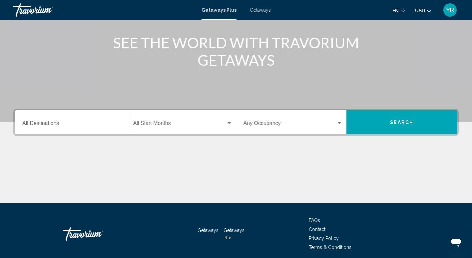
scroll to position [78, 0]
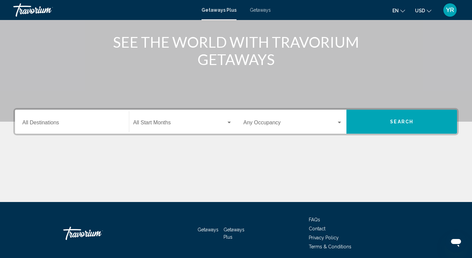
click at [85, 121] on input "Destination All Destinations" at bounding box center [71, 124] width 99 height 6
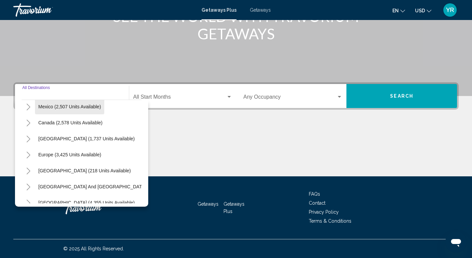
scroll to position [40, 0]
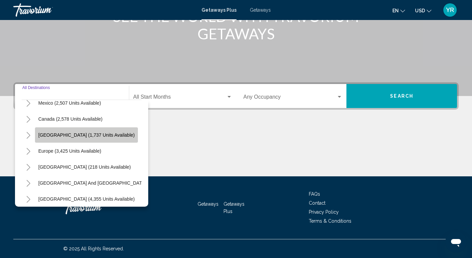
click at [60, 135] on span "Caribbean & Atlantic Islands (1,737 units available)" at bounding box center [86, 134] width 96 height 5
type input "**********"
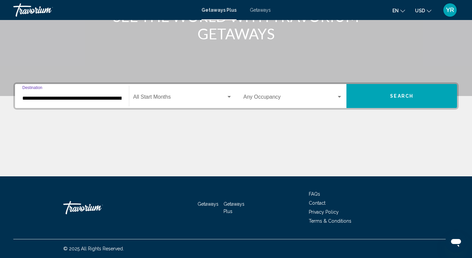
click at [220, 97] on span "Search widget" at bounding box center [179, 98] width 93 height 6
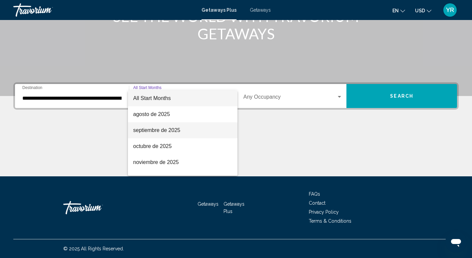
click at [162, 127] on span "septiembre de 2025" at bounding box center [182, 130] width 99 height 16
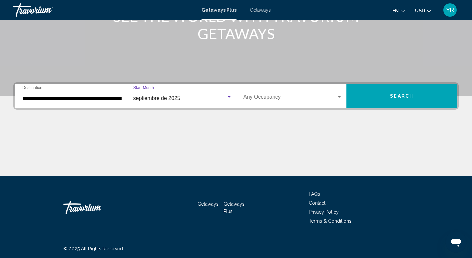
click at [274, 95] on span "Search widget" at bounding box center [289, 98] width 93 height 6
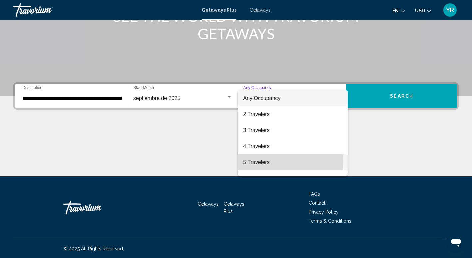
click at [259, 160] on span "5 Travelers" at bounding box center [292, 162] width 99 height 16
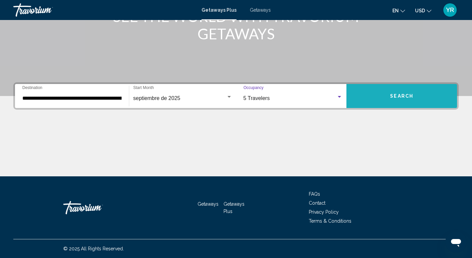
click at [396, 89] on button "Search" at bounding box center [401, 96] width 111 height 24
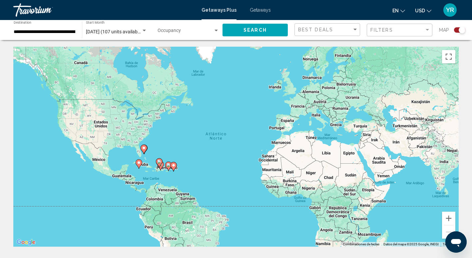
click at [454, 29] on div "Search widget" at bounding box center [459, 29] width 11 height 5
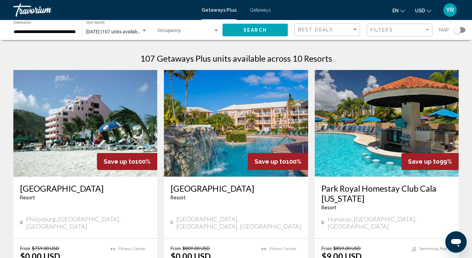
click at [414, 124] on img "Main content" at bounding box center [387, 123] width 144 height 107
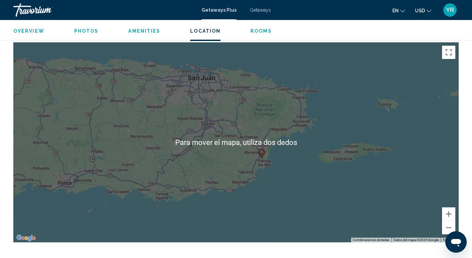
scroll to position [840, 0]
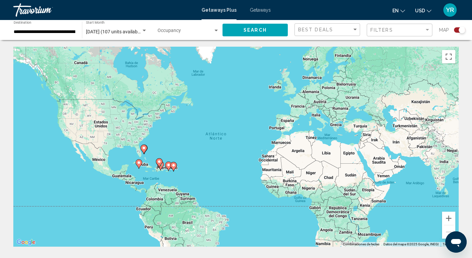
click at [60, 29] on div "**********" at bounding box center [45, 30] width 62 height 18
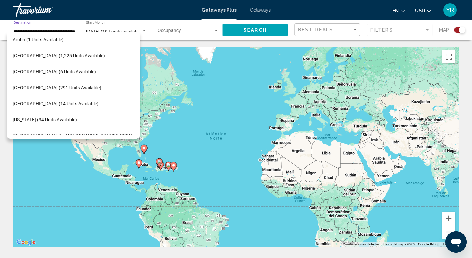
scroll to position [85, 11]
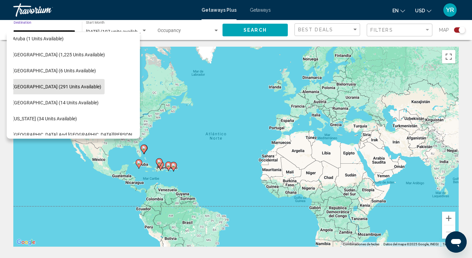
click at [77, 84] on span "Dominican Republic (291 units available)" at bounding box center [57, 86] width 89 height 5
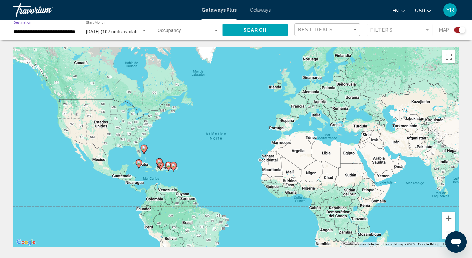
type input "**********"
click at [266, 29] on button "Search" at bounding box center [254, 30] width 65 height 12
click at [258, 28] on span "Search" at bounding box center [254, 30] width 23 height 5
click at [456, 31] on div "Search widget" at bounding box center [459, 29] width 11 height 5
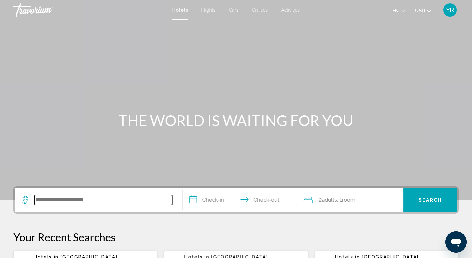
click at [119, 204] on input "Search widget" at bounding box center [103, 200] width 137 height 10
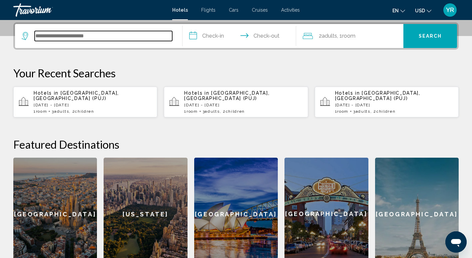
scroll to position [164, 0]
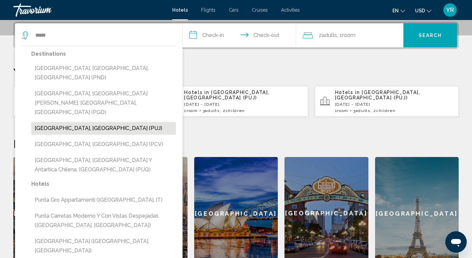
click at [120, 122] on button "[GEOGRAPHIC_DATA], [GEOGRAPHIC_DATA] (PUJ)" at bounding box center [103, 128] width 144 height 13
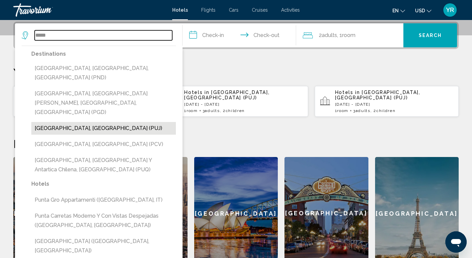
type input "**********"
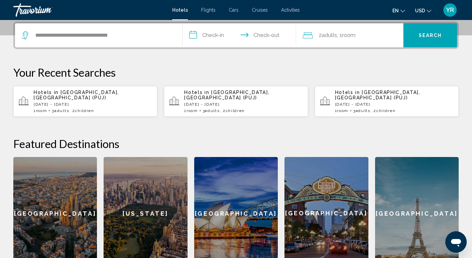
click at [347, 28] on div "2 Adult Adults , 1 Room rooms" at bounding box center [353, 35] width 101 height 24
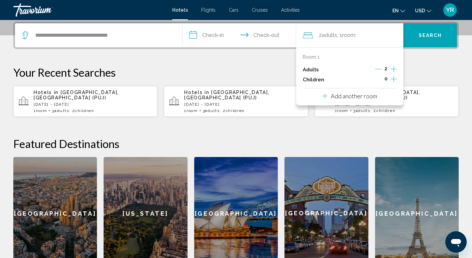
click at [393, 68] on icon "Increment adults" at bounding box center [393, 69] width 6 height 6
click at [394, 79] on icon "Increment children" at bounding box center [393, 79] width 6 height 6
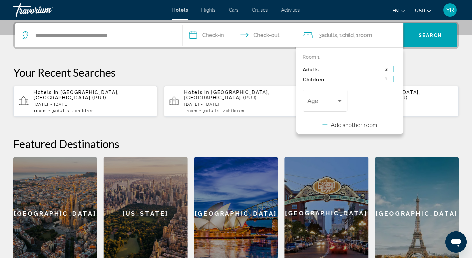
click at [394, 79] on icon "Increment children" at bounding box center [393, 79] width 6 height 6
click at [380, 101] on span "Travelers: 3 adults, 2 children" at bounding box center [371, 102] width 29 height 7
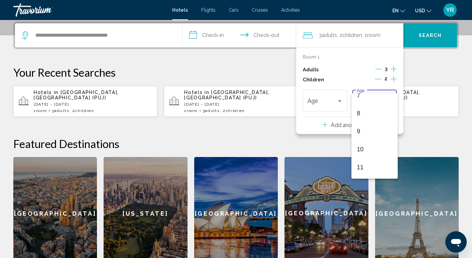
scroll to position [133, 0]
click at [377, 164] on span "11" at bounding box center [374, 167] width 35 height 18
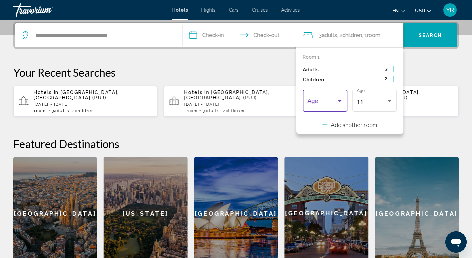
click at [334, 100] on span "Travelers: 3 adults, 2 children" at bounding box center [321, 102] width 29 height 7
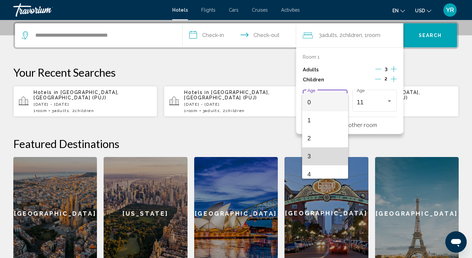
drag, startPoint x: 346, startPoint y: 172, endPoint x: 326, endPoint y: 158, distance: 24.8
click at [326, 158] on span "3" at bounding box center [324, 156] width 35 height 18
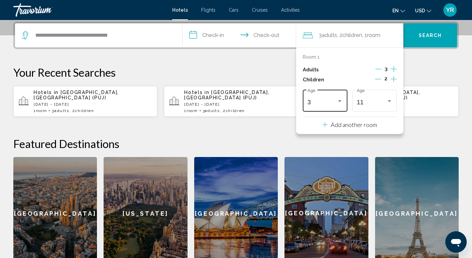
click at [334, 101] on div "3" at bounding box center [321, 102] width 29 height 7
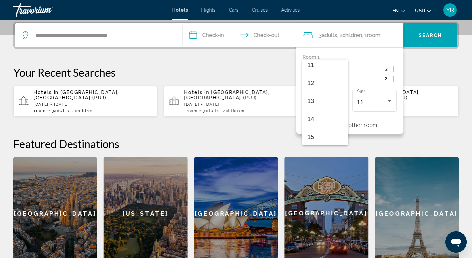
scroll to position [207, 0]
click at [318, 130] on span "15" at bounding box center [324, 132] width 35 height 18
click at [269, 34] on input "**********" at bounding box center [240, 36] width 117 height 26
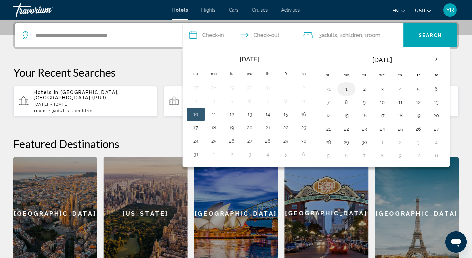
click at [347, 88] on button "1" at bounding box center [346, 88] width 11 height 9
click at [401, 85] on button "4" at bounding box center [400, 88] width 11 height 9
type input "**********"
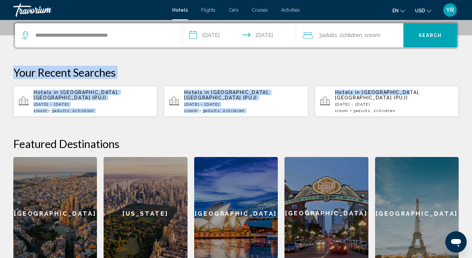
drag, startPoint x: 401, startPoint y: 85, endPoint x: 438, endPoint y: 29, distance: 66.5
click at [438, 29] on div "**********" at bounding box center [236, 146] width 472 height 248
drag, startPoint x: 438, startPoint y: 29, endPoint x: 422, endPoint y: 36, distance: 17.2
click at [422, 36] on span "Search" at bounding box center [429, 35] width 23 height 5
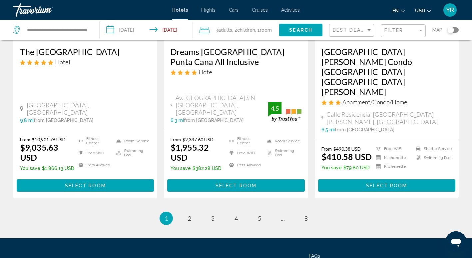
scroll to position [919, 0]
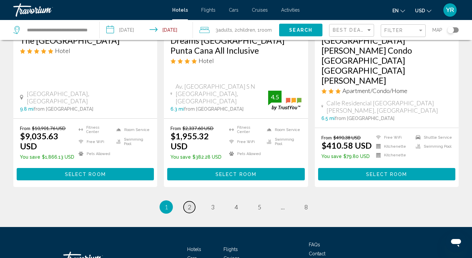
click at [191, 201] on link "page 2" at bounding box center [189, 207] width 12 height 12
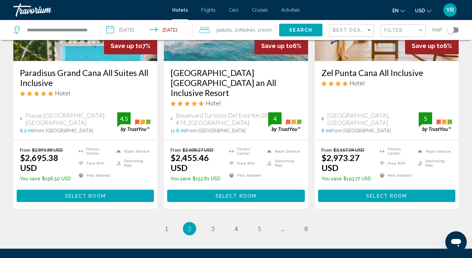
scroll to position [899, 0]
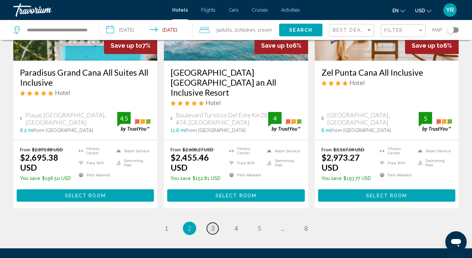
click at [211, 224] on span "3" at bounding box center [212, 227] width 3 height 7
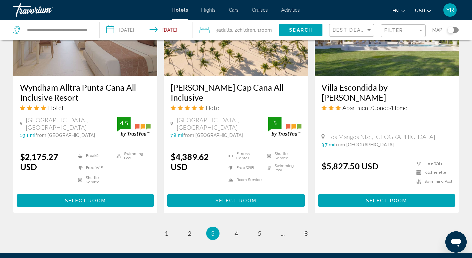
scroll to position [885, 0]
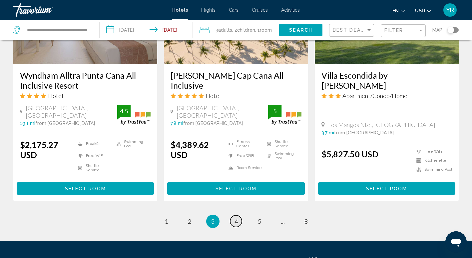
click at [236, 217] on span "4" at bounding box center [235, 220] width 3 height 7
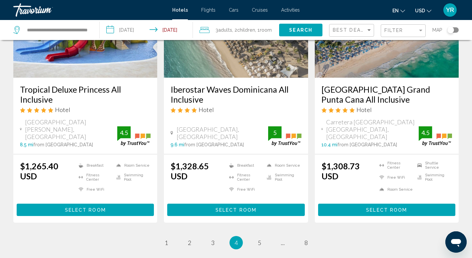
scroll to position [864, 0]
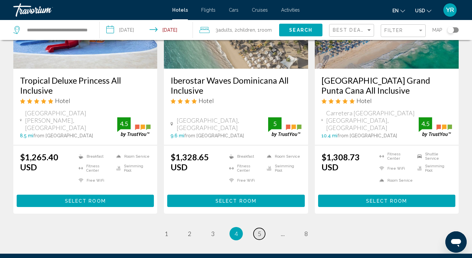
drag, startPoint x: 474, startPoint y: 254, endPoint x: 257, endPoint y: 219, distance: 220.1
click at [257, 228] on link "page 5" at bounding box center [259, 234] width 12 height 12
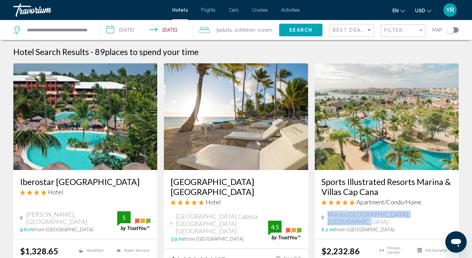
drag, startPoint x: 431, startPoint y: 216, endPoint x: 478, endPoint y: 212, distance: 46.8
click at [472, 212] on html "**********" at bounding box center [236, 129] width 472 height 258
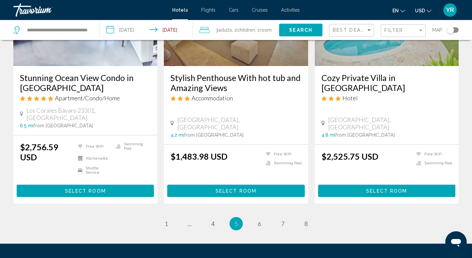
scroll to position [887, 0]
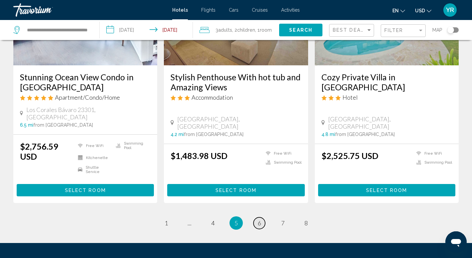
click at [258, 219] on span "6" at bounding box center [259, 222] width 3 height 7
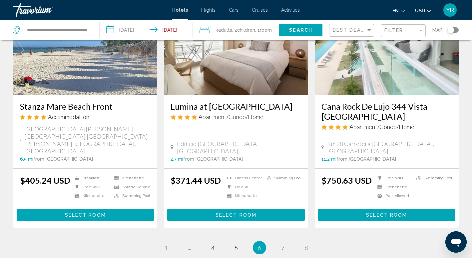
scroll to position [837, 0]
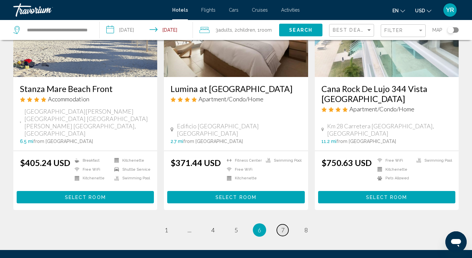
click at [282, 226] on span "7" at bounding box center [282, 229] width 3 height 7
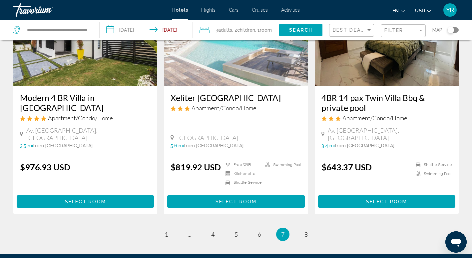
scroll to position [839, 0]
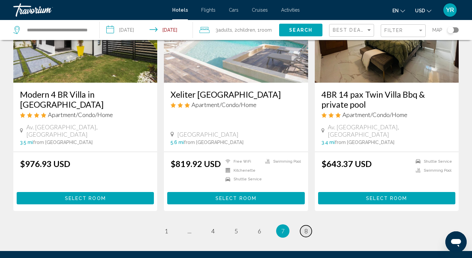
click at [306, 227] on span "8" at bounding box center [305, 230] width 3 height 7
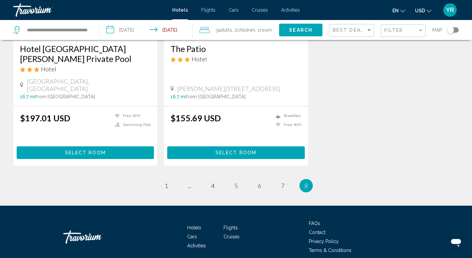
scroll to position [386, 0]
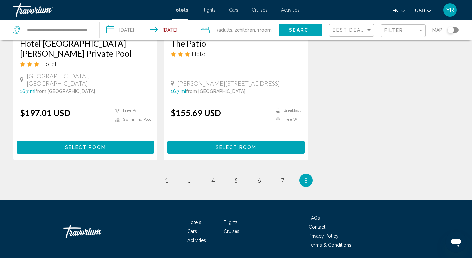
drag, startPoint x: 108, startPoint y: 72, endPoint x: 94, endPoint y: 71, distance: 14.3
click at [108, 72] on span "[GEOGRAPHIC_DATA], [GEOGRAPHIC_DATA]" at bounding box center [89, 79] width 124 height 15
click at [168, 174] on link "page 1" at bounding box center [166, 180] width 12 height 12
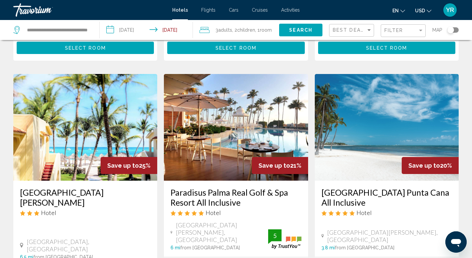
scroll to position [240, 0]
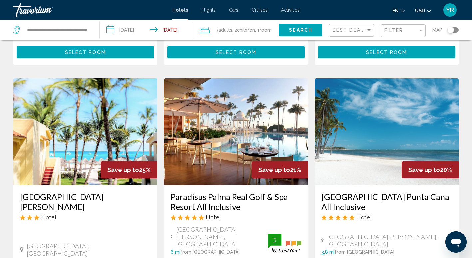
click at [361, 113] on img "Main content" at bounding box center [387, 131] width 144 height 107
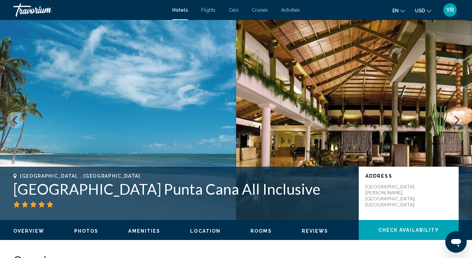
click at [457, 118] on icon "Next image" at bounding box center [457, 120] width 4 height 8
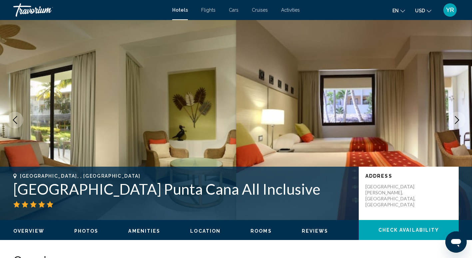
click at [457, 118] on icon "Next image" at bounding box center [457, 120] width 4 height 8
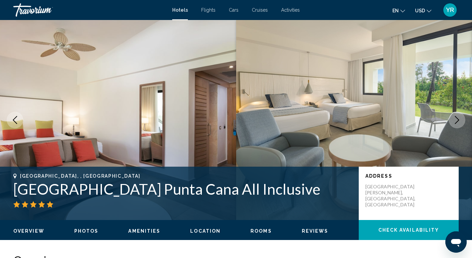
click at [457, 118] on icon "Next image" at bounding box center [457, 120] width 4 height 8
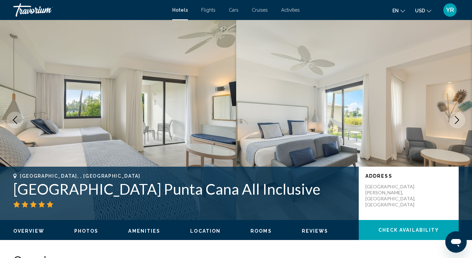
click at [457, 118] on icon "Next image" at bounding box center [457, 120] width 4 height 8
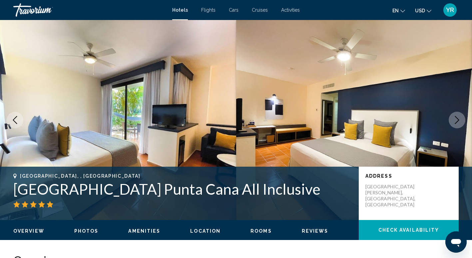
click at [457, 118] on icon "Next image" at bounding box center [457, 120] width 4 height 8
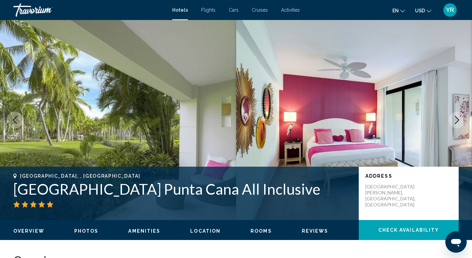
click at [457, 118] on icon "Next image" at bounding box center [457, 120] width 4 height 8
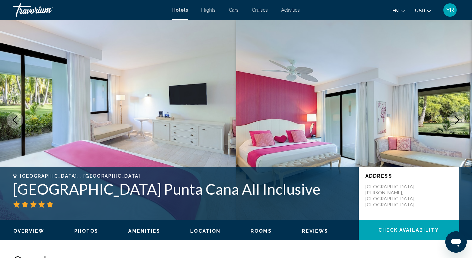
click at [457, 118] on icon "Next image" at bounding box center [457, 120] width 4 height 8
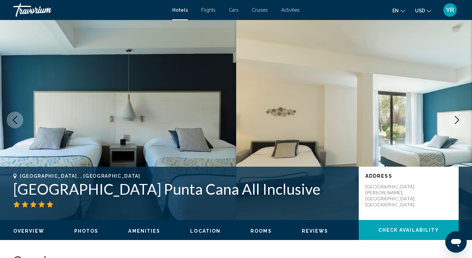
click at [457, 118] on icon "Next image" at bounding box center [457, 120] width 4 height 8
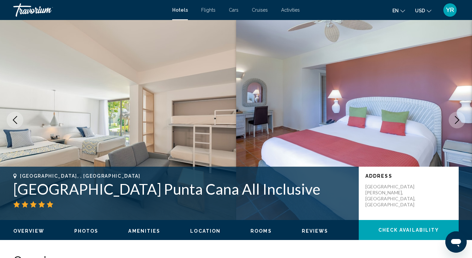
click at [457, 118] on icon "Next image" at bounding box center [457, 120] width 4 height 8
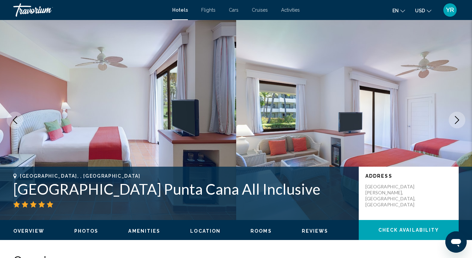
click at [457, 118] on icon "Next image" at bounding box center [457, 120] width 4 height 8
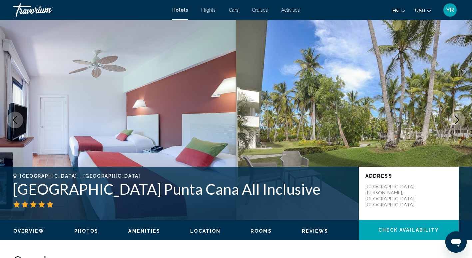
click at [457, 118] on icon "Next image" at bounding box center [457, 120] width 4 height 8
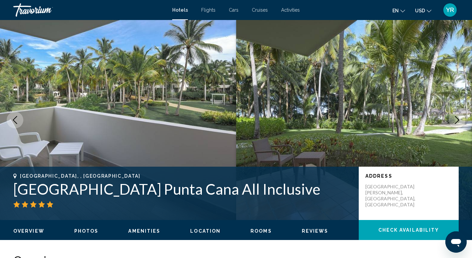
click at [457, 118] on icon "Next image" at bounding box center [457, 120] width 4 height 8
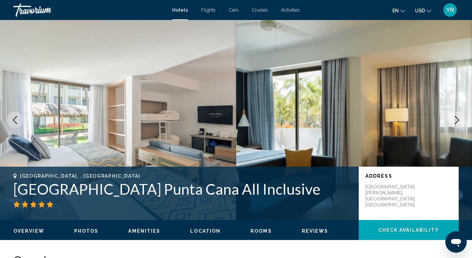
click at [457, 118] on icon "Next image" at bounding box center [457, 120] width 4 height 8
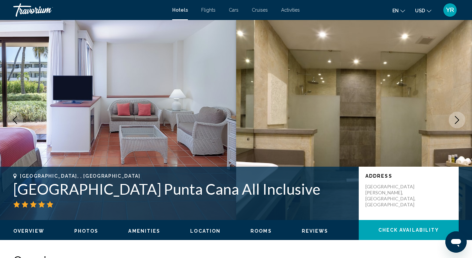
click at [457, 118] on icon "Next image" at bounding box center [457, 120] width 4 height 8
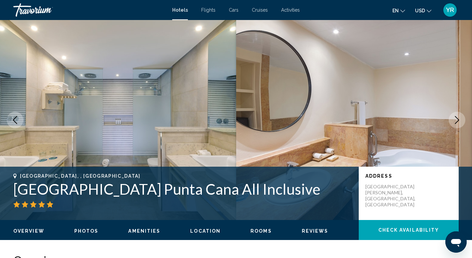
click at [457, 118] on icon "Next image" at bounding box center [457, 120] width 4 height 8
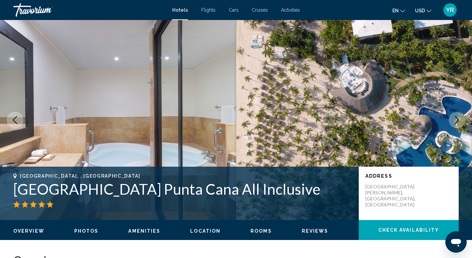
click at [457, 118] on icon "Next image" at bounding box center [457, 120] width 4 height 8
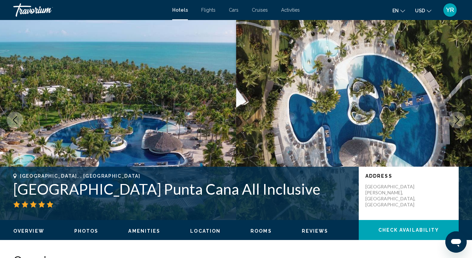
click at [457, 118] on icon "Next image" at bounding box center [457, 120] width 4 height 8
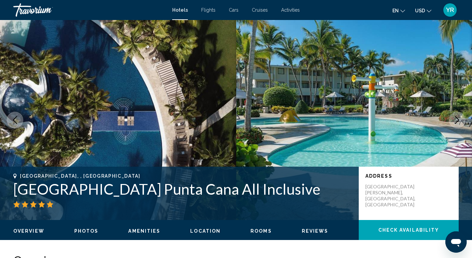
click at [457, 118] on icon "Next image" at bounding box center [457, 120] width 4 height 8
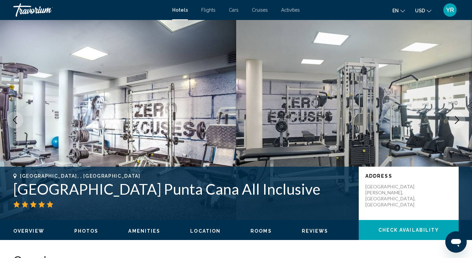
click at [457, 118] on icon "Next image" at bounding box center [457, 120] width 4 height 8
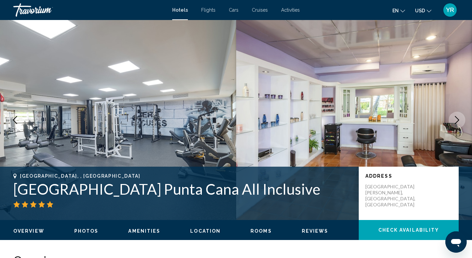
click at [457, 118] on icon "Next image" at bounding box center [457, 120] width 4 height 8
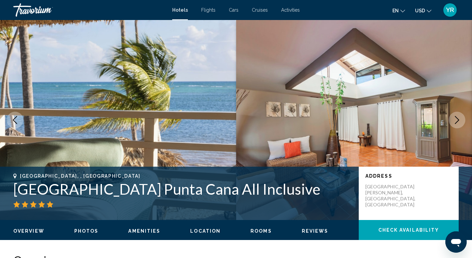
click at [457, 118] on icon "Next image" at bounding box center [457, 120] width 4 height 8
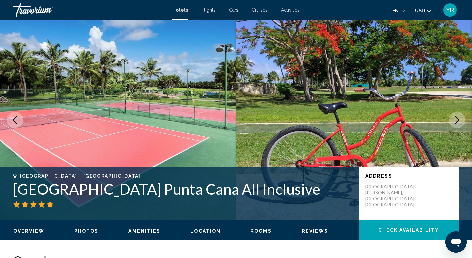
click at [457, 118] on icon "Next image" at bounding box center [457, 120] width 4 height 8
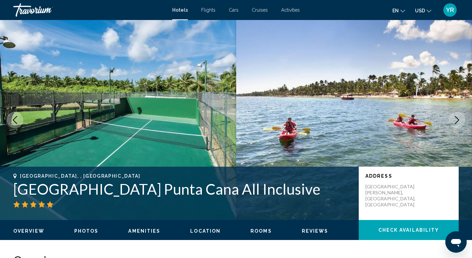
click at [457, 118] on icon "Next image" at bounding box center [457, 120] width 4 height 8
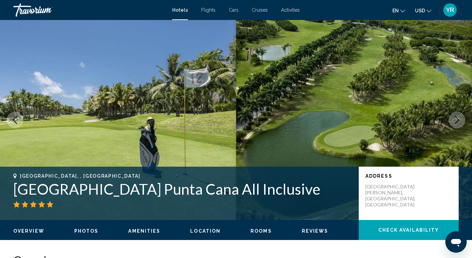
click at [457, 118] on icon "Next image" at bounding box center [457, 120] width 4 height 8
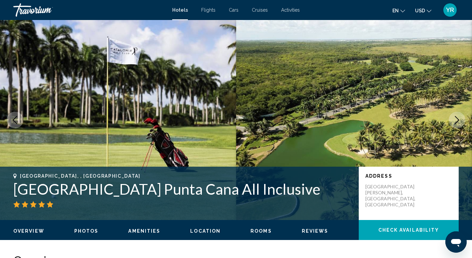
click at [457, 118] on icon "Next image" at bounding box center [457, 120] width 4 height 8
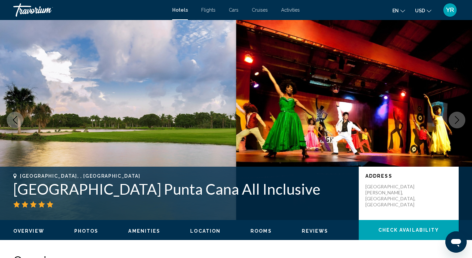
click at [457, 118] on icon "Next image" at bounding box center [457, 120] width 4 height 8
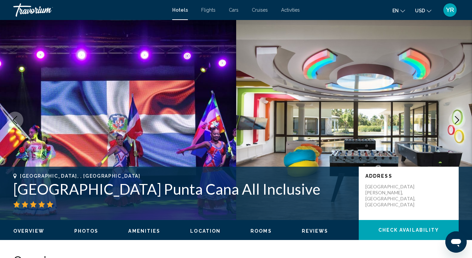
click at [457, 118] on icon "Next image" at bounding box center [457, 120] width 4 height 8
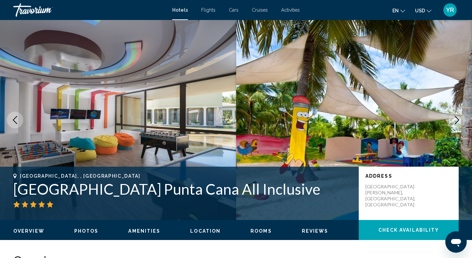
click at [457, 118] on icon "Next image" at bounding box center [457, 120] width 4 height 8
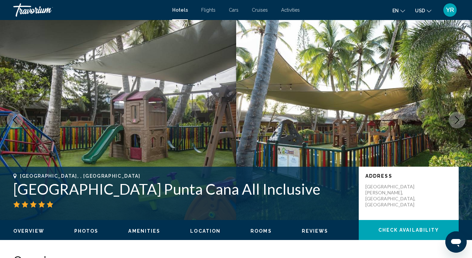
click at [457, 118] on icon "Next image" at bounding box center [457, 120] width 4 height 8
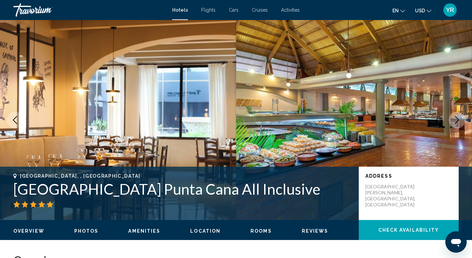
click at [457, 118] on icon "Next image" at bounding box center [457, 120] width 4 height 8
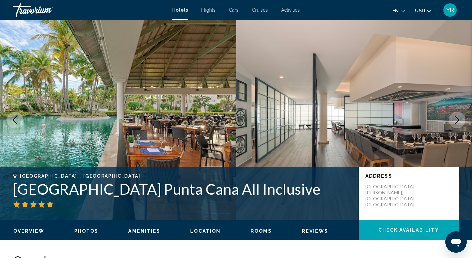
click at [457, 118] on icon "Next image" at bounding box center [457, 120] width 4 height 8
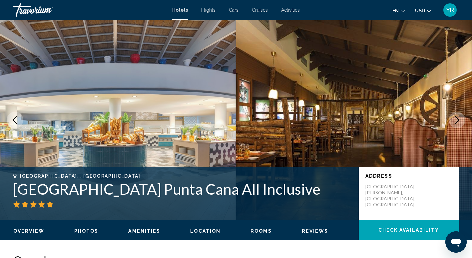
click at [457, 118] on icon "Next image" at bounding box center [457, 120] width 4 height 8
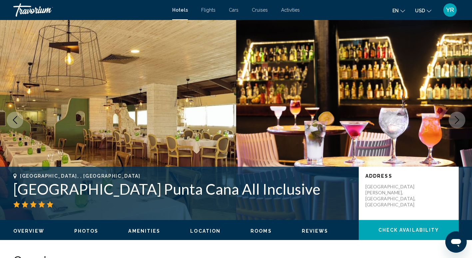
click at [457, 118] on icon "Next image" at bounding box center [457, 120] width 4 height 8
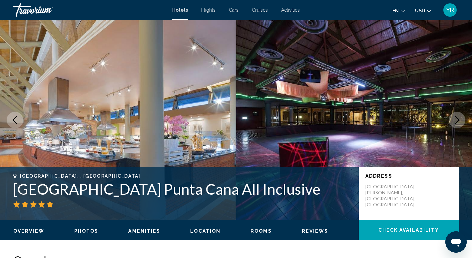
click at [457, 118] on icon "Next image" at bounding box center [457, 120] width 4 height 8
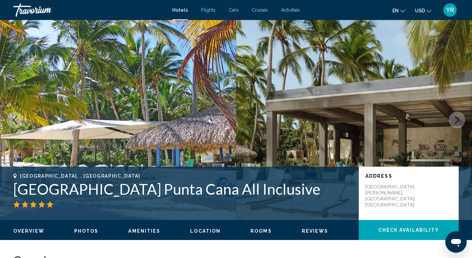
click at [457, 118] on icon "Next image" at bounding box center [457, 120] width 4 height 8
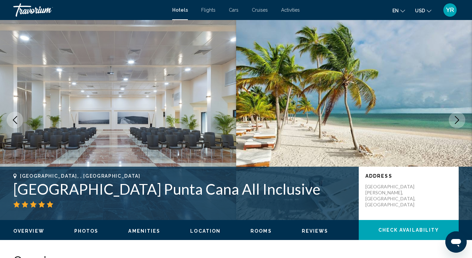
click at [457, 118] on icon "Next image" at bounding box center [457, 120] width 4 height 8
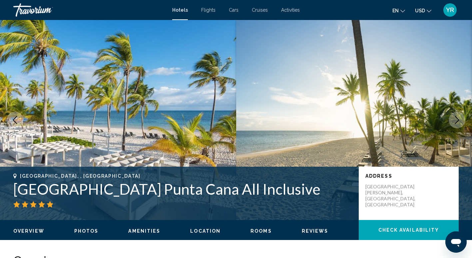
click at [457, 118] on icon "Next image" at bounding box center [457, 120] width 4 height 8
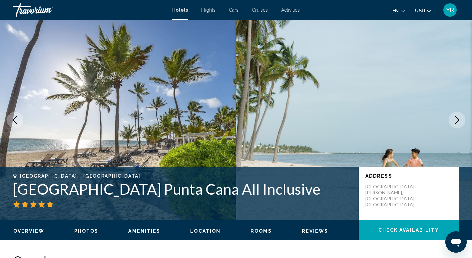
click at [457, 118] on icon "Next image" at bounding box center [457, 120] width 4 height 8
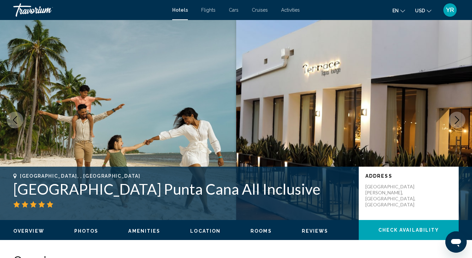
click at [457, 118] on icon "Next image" at bounding box center [457, 120] width 4 height 8
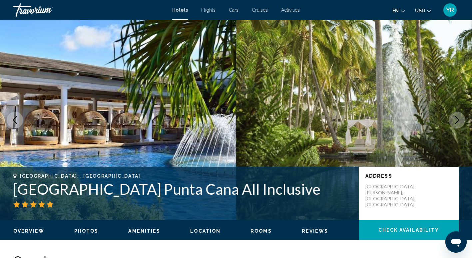
click at [457, 118] on icon "Next image" at bounding box center [457, 120] width 4 height 8
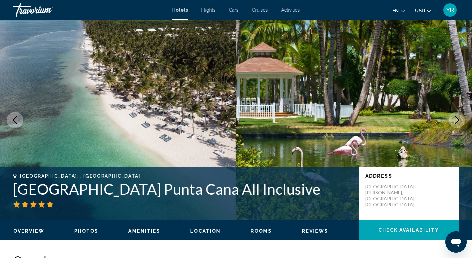
click at [457, 118] on icon "Next image" at bounding box center [457, 120] width 4 height 8
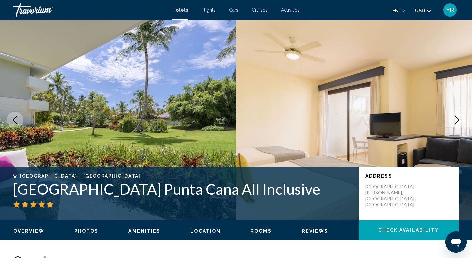
click at [457, 118] on icon "Next image" at bounding box center [457, 120] width 4 height 8
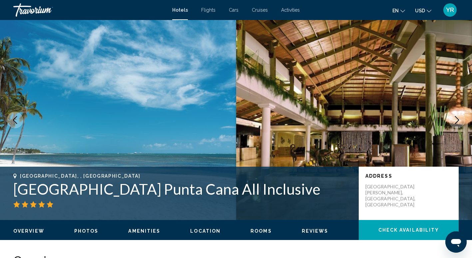
click at [450, 9] on span "YR" at bounding box center [450, 10] width 8 height 7
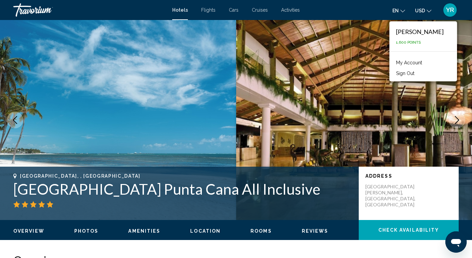
drag, startPoint x: 450, startPoint y: 9, endPoint x: 417, endPoint y: 42, distance: 45.9
click at [441, 17] on div "YR [PERSON_NAME] 1,600 Points My Account Sign Out" at bounding box center [449, 10] width 17 height 14
click at [417, 42] on span "1,600 Points" at bounding box center [408, 42] width 25 height 4
click at [414, 60] on link "My Account" at bounding box center [408, 62] width 33 height 9
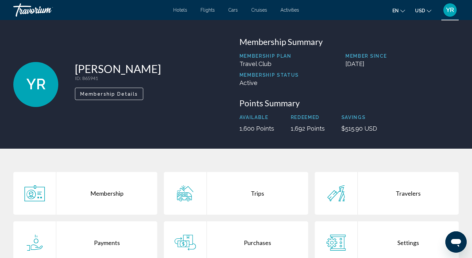
click at [381, 94] on div "Membership Summary Membership Plan Travel Club Member Since [DATE] Membership S…" at bounding box center [349, 84] width 226 height 95
click at [382, 102] on h3 "Points Summary" at bounding box center [348, 103] width 219 height 10
click at [231, 186] on div "Trips" at bounding box center [257, 193] width 101 height 43
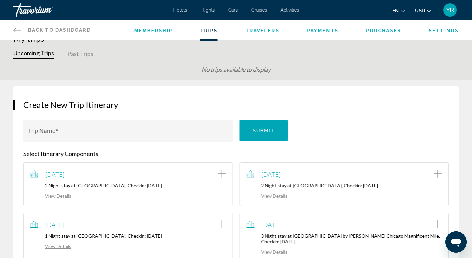
scroll to position [13, 0]
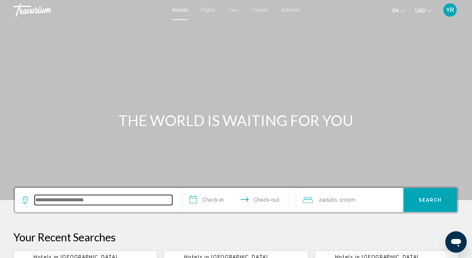
click at [68, 203] on input "Search widget" at bounding box center [103, 200] width 137 height 10
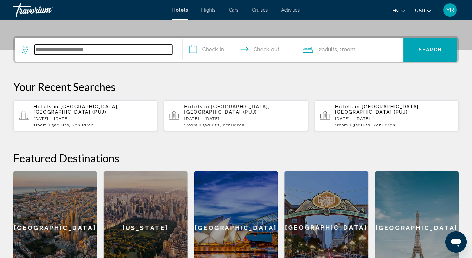
scroll to position [164, 0]
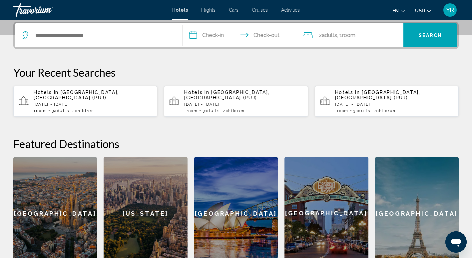
click at [115, 96] on p "Hotels in Punta Cana, Dominican Republic (PUJ)" at bounding box center [93, 95] width 118 height 11
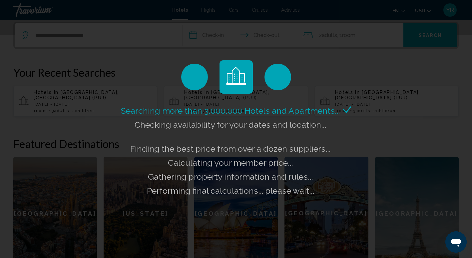
click at [115, 96] on div "Searching more than 3,000,000 Hotels and Apartments... Checking availability fo…" at bounding box center [236, 129] width 472 height 258
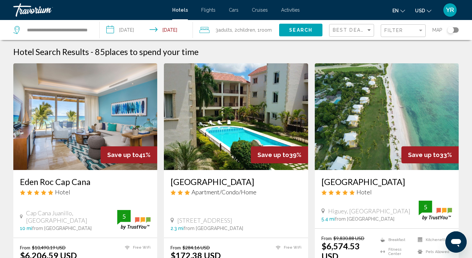
click at [148, 29] on input "**********" at bounding box center [148, 31] width 96 height 22
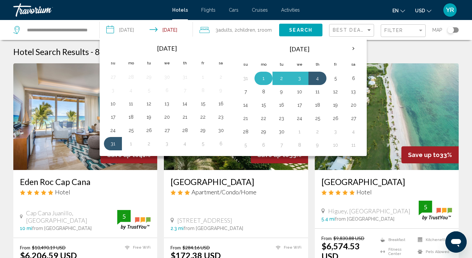
click at [262, 74] on button "1" at bounding box center [263, 78] width 11 height 9
click at [318, 77] on button "4" at bounding box center [317, 78] width 11 height 9
type input "**********"
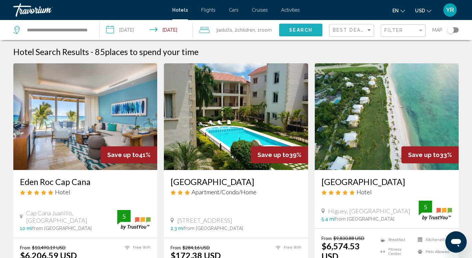
click at [307, 29] on span "Search" at bounding box center [300, 30] width 23 height 5
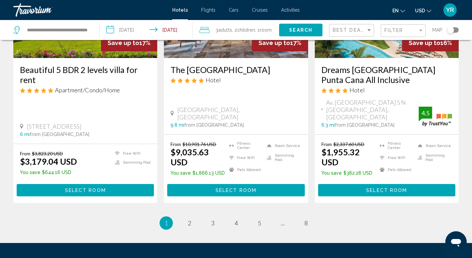
scroll to position [890, 0]
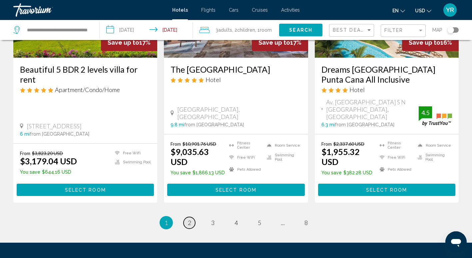
click at [192, 217] on link "page 2" at bounding box center [189, 223] width 12 height 12
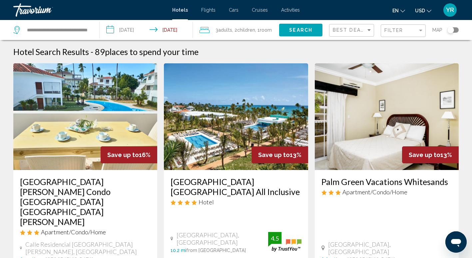
click at [245, 146] on img "Main content" at bounding box center [236, 116] width 144 height 107
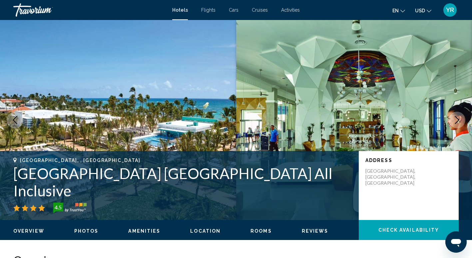
click at [459, 116] on icon "Next image" at bounding box center [457, 120] width 8 height 8
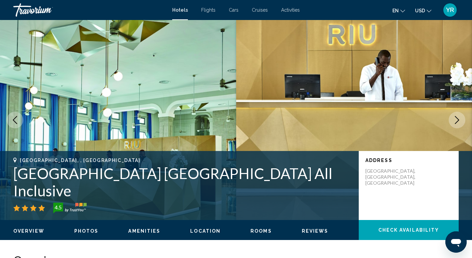
click at [459, 116] on icon "Next image" at bounding box center [457, 120] width 8 height 8
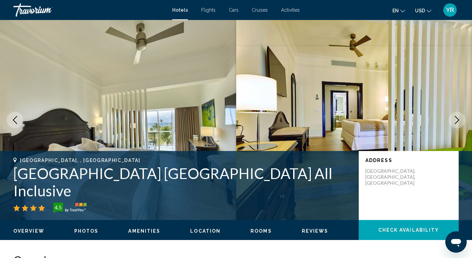
click at [459, 116] on icon "Next image" at bounding box center [457, 120] width 8 height 8
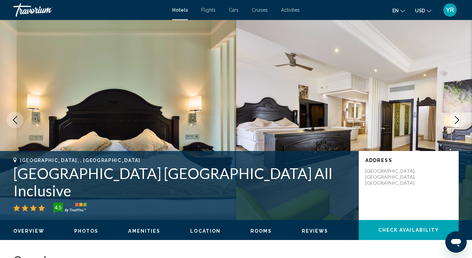
click at [459, 116] on icon "Next image" at bounding box center [457, 120] width 8 height 8
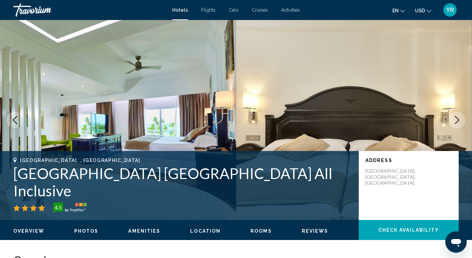
click at [459, 116] on icon "Next image" at bounding box center [457, 120] width 8 height 8
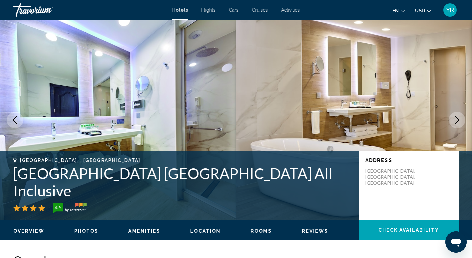
click at [459, 116] on icon "Next image" at bounding box center [457, 120] width 8 height 8
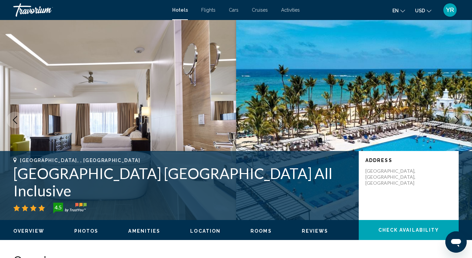
click at [459, 116] on icon "Next image" at bounding box center [457, 120] width 8 height 8
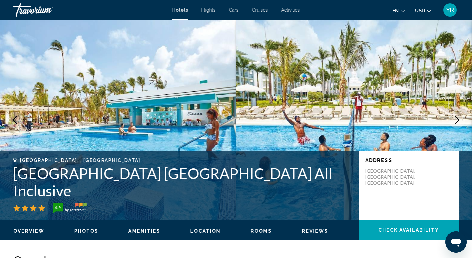
click at [459, 116] on icon "Next image" at bounding box center [457, 120] width 8 height 8
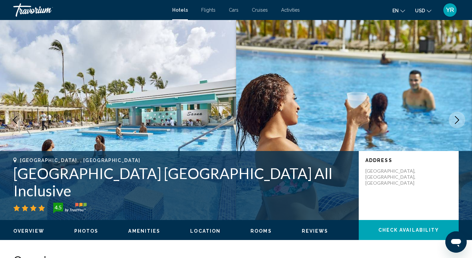
click at [459, 116] on icon "Next image" at bounding box center [457, 120] width 8 height 8
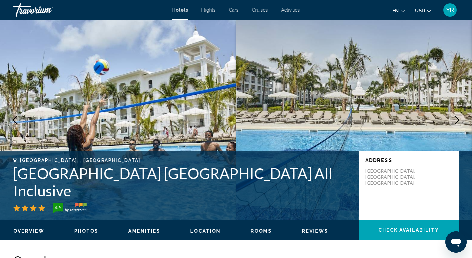
click at [459, 116] on icon "Next image" at bounding box center [457, 120] width 8 height 8
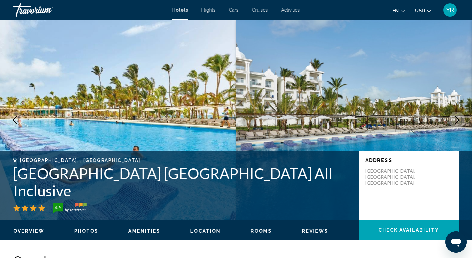
click at [459, 116] on icon "Next image" at bounding box center [457, 120] width 8 height 8
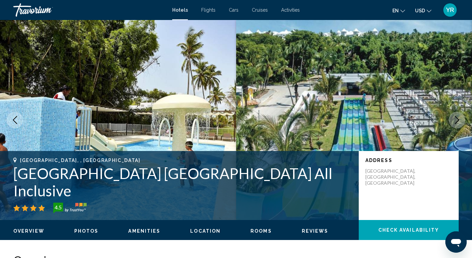
click at [459, 116] on icon "Next image" at bounding box center [457, 120] width 8 height 8
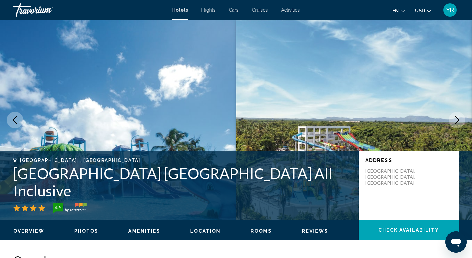
click at [459, 116] on icon "Next image" at bounding box center [457, 120] width 8 height 8
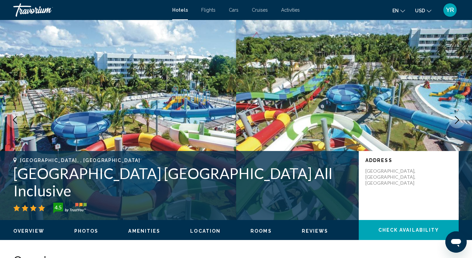
click at [459, 116] on icon "Next image" at bounding box center [457, 120] width 8 height 8
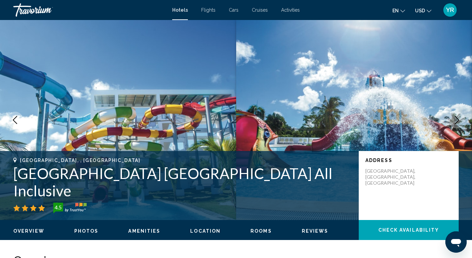
click at [459, 116] on icon "Next image" at bounding box center [457, 120] width 8 height 8
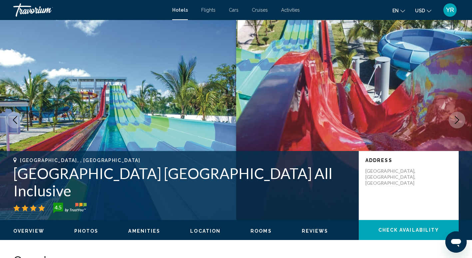
click at [459, 116] on icon "Next image" at bounding box center [457, 120] width 8 height 8
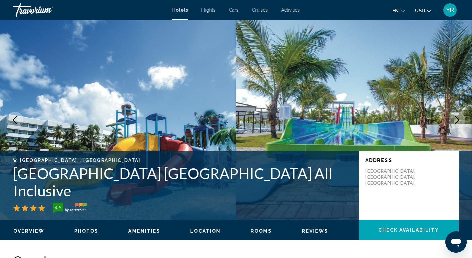
click at [459, 116] on icon "Next image" at bounding box center [457, 120] width 8 height 8
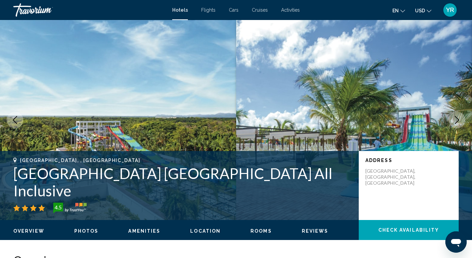
click at [459, 116] on icon "Next image" at bounding box center [457, 120] width 8 height 8
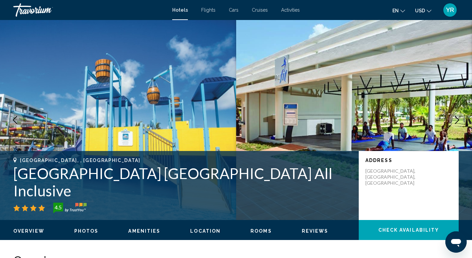
click at [459, 116] on icon "Next image" at bounding box center [457, 120] width 8 height 8
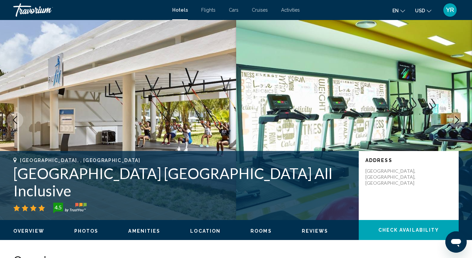
click at [459, 116] on icon "Next image" at bounding box center [457, 120] width 8 height 8
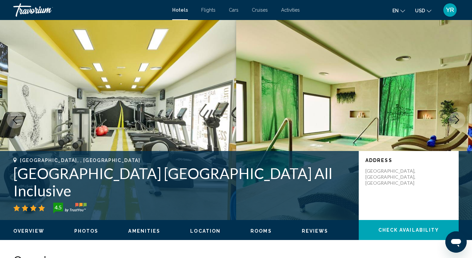
click at [459, 116] on icon "Next image" at bounding box center [457, 120] width 8 height 8
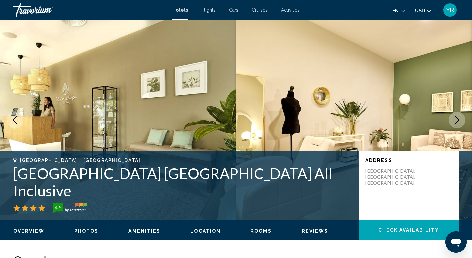
click at [459, 116] on icon "Next image" at bounding box center [457, 120] width 8 height 8
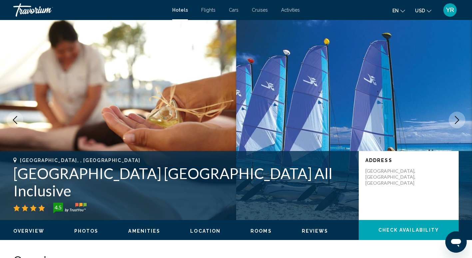
click at [459, 116] on icon "Next image" at bounding box center [457, 120] width 8 height 8
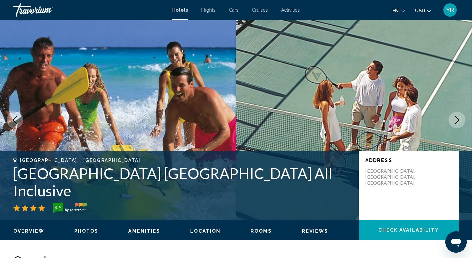
click at [459, 116] on icon "Next image" at bounding box center [457, 120] width 8 height 8
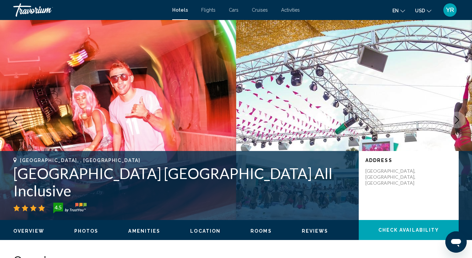
click at [459, 116] on icon "Next image" at bounding box center [457, 120] width 8 height 8
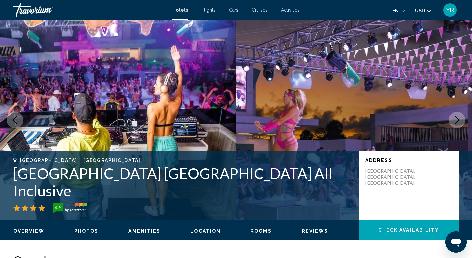
click at [459, 116] on icon "Next image" at bounding box center [457, 120] width 8 height 8
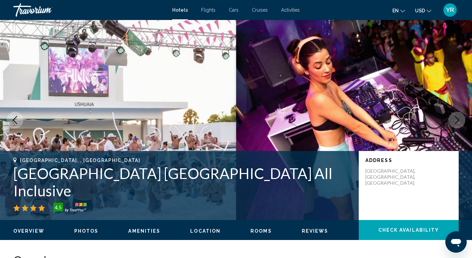
click at [459, 116] on icon "Next image" at bounding box center [457, 120] width 8 height 8
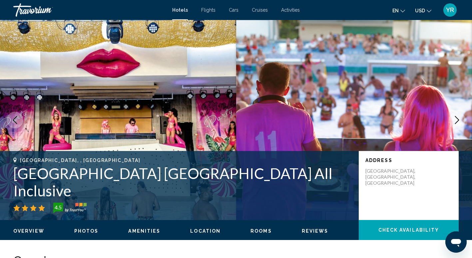
click at [459, 116] on icon "Next image" at bounding box center [457, 120] width 8 height 8
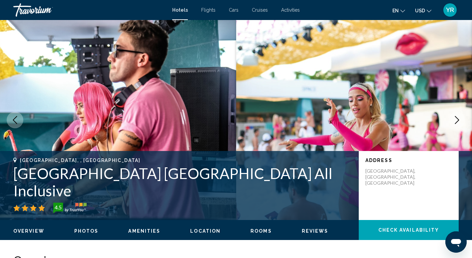
click at [459, 116] on icon "Next image" at bounding box center [457, 120] width 8 height 8
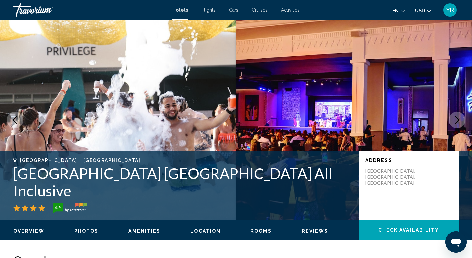
click at [459, 116] on icon "Next image" at bounding box center [457, 120] width 8 height 8
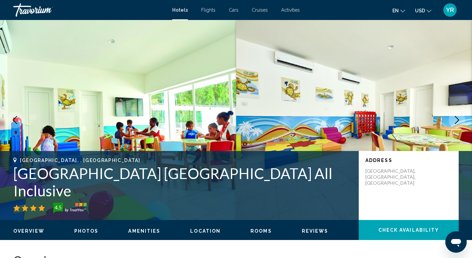
click at [459, 116] on icon "Next image" at bounding box center [457, 120] width 8 height 8
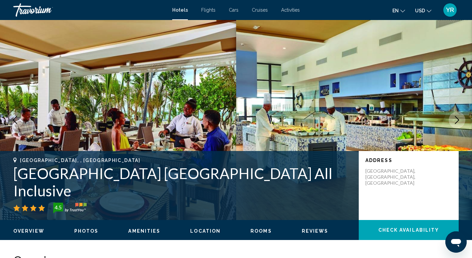
click at [459, 116] on icon "Next image" at bounding box center [457, 120] width 8 height 8
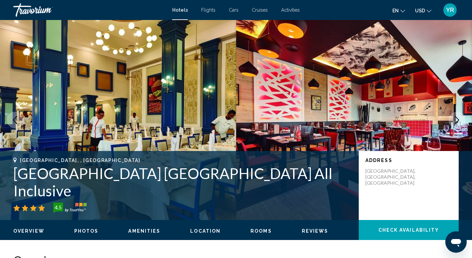
click at [462, 112] on img "Main content" at bounding box center [354, 120] width 236 height 200
click at [456, 116] on icon "Next image" at bounding box center [457, 120] width 8 height 8
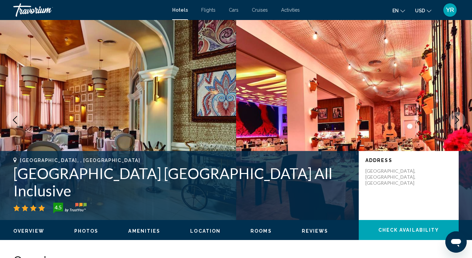
click at [456, 116] on icon "Next image" at bounding box center [457, 120] width 8 height 8
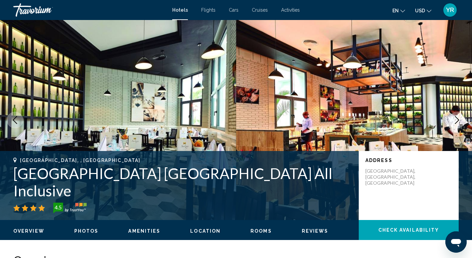
click at [456, 116] on icon "Next image" at bounding box center [457, 120] width 8 height 8
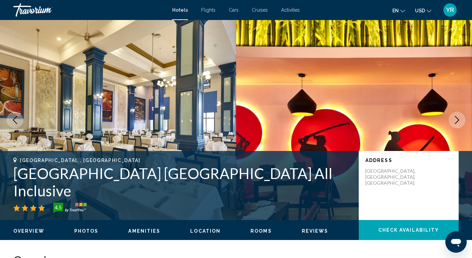
click at [456, 116] on icon "Next image" at bounding box center [457, 120] width 8 height 8
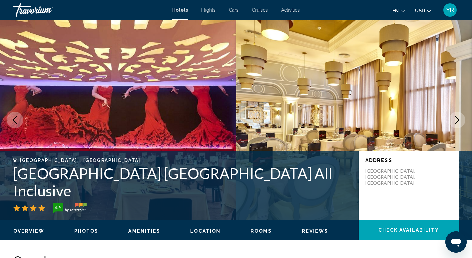
click at [456, 116] on icon "Next image" at bounding box center [457, 120] width 8 height 8
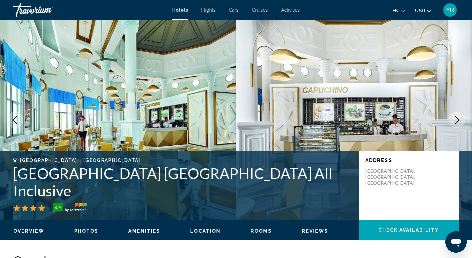
click at [456, 116] on icon "Next image" at bounding box center [457, 120] width 8 height 8
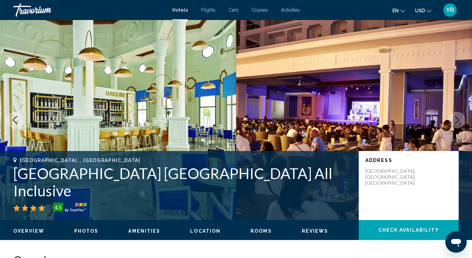
click at [456, 116] on icon "Next image" at bounding box center [457, 120] width 8 height 8
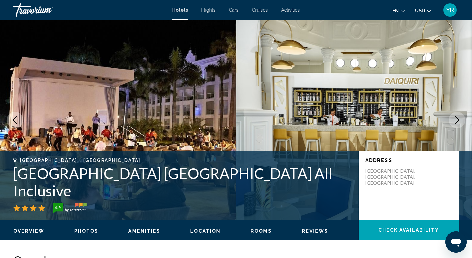
click at [456, 116] on icon "Next image" at bounding box center [457, 120] width 8 height 8
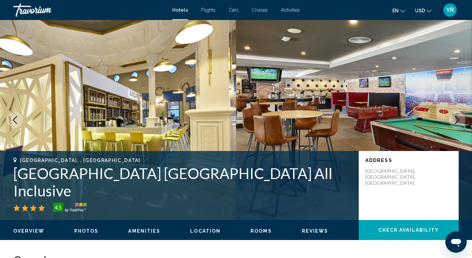
click at [456, 116] on icon "Next image" at bounding box center [457, 120] width 8 height 8
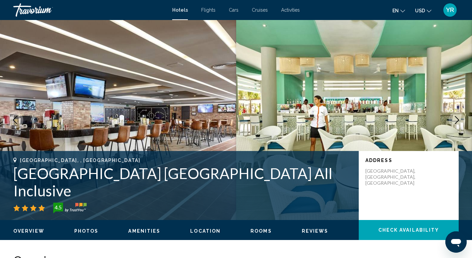
click at [456, 116] on icon "Next image" at bounding box center [457, 120] width 8 height 8
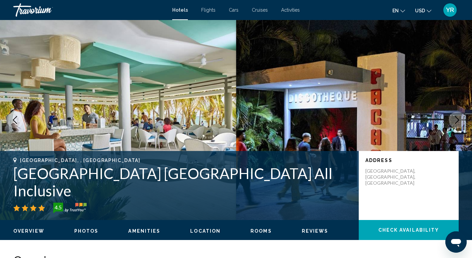
click at [456, 116] on icon "Next image" at bounding box center [457, 120] width 8 height 8
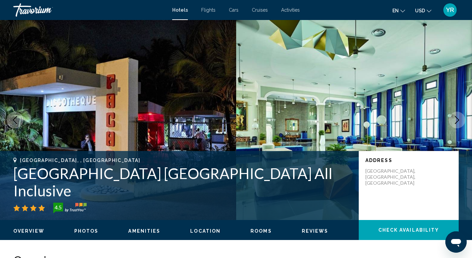
click at [456, 116] on icon "Next image" at bounding box center [457, 120] width 8 height 8
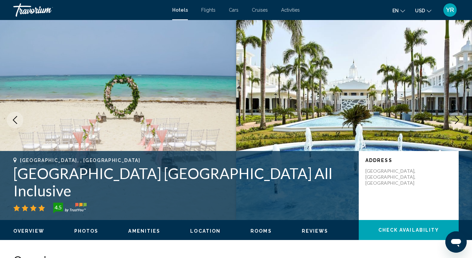
click at [456, 116] on icon "Next image" at bounding box center [457, 120] width 8 height 8
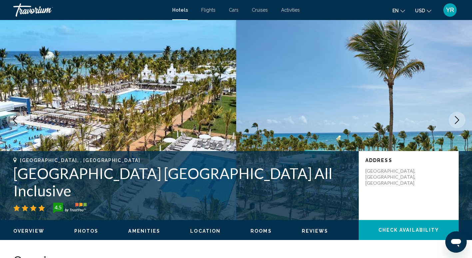
click at [456, 116] on icon "Next image" at bounding box center [457, 120] width 8 height 8
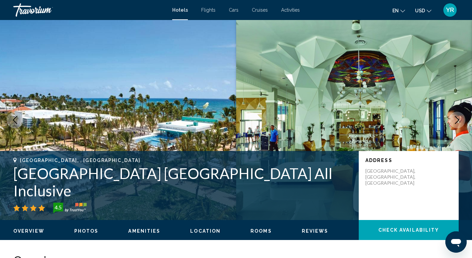
click at [456, 116] on icon "Next image" at bounding box center [457, 120] width 8 height 8
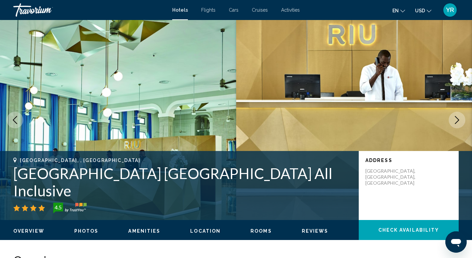
click at [456, 116] on icon "Next image" at bounding box center [457, 120] width 8 height 8
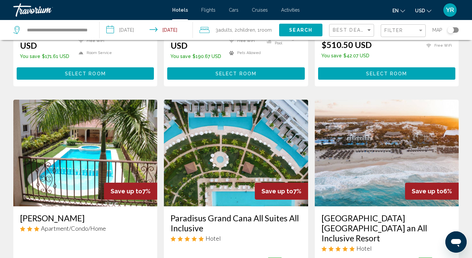
scroll to position [772, 0]
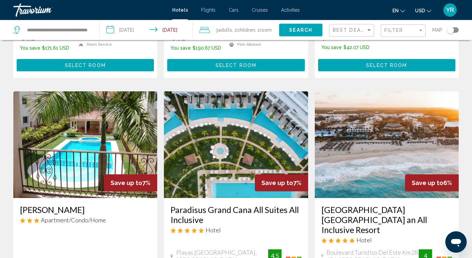
click at [348, 101] on img "Main content" at bounding box center [387, 144] width 144 height 107
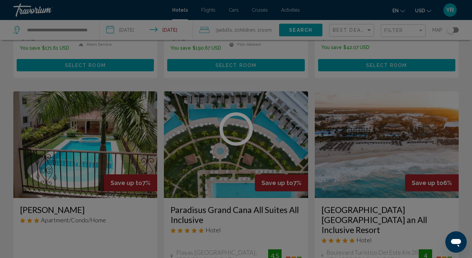
click at [348, 101] on div at bounding box center [236, 129] width 472 height 258
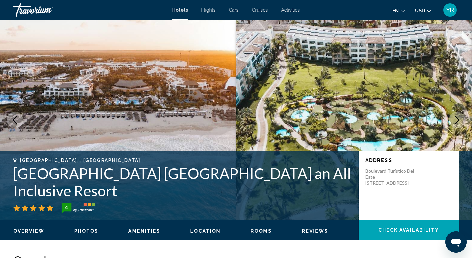
click at [457, 118] on icon "Next image" at bounding box center [457, 120] width 4 height 8
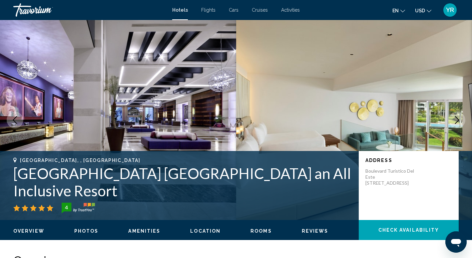
click at [457, 118] on icon "Next image" at bounding box center [457, 120] width 4 height 8
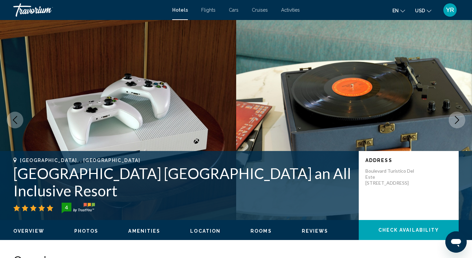
click at [457, 118] on icon "Next image" at bounding box center [457, 120] width 4 height 8
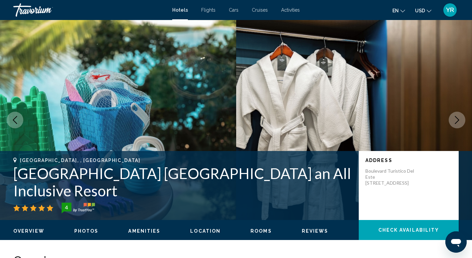
click at [457, 118] on icon "Next image" at bounding box center [457, 120] width 4 height 8
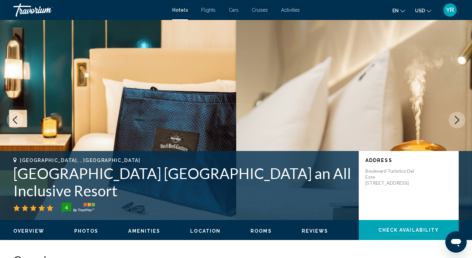
click at [457, 118] on icon "Next image" at bounding box center [457, 120] width 4 height 8
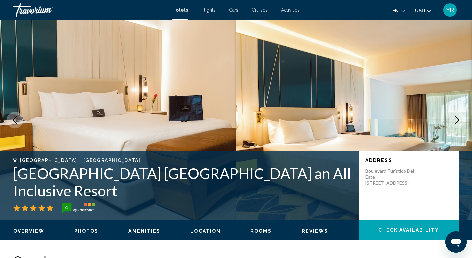
click at [457, 118] on icon "Next image" at bounding box center [457, 120] width 4 height 8
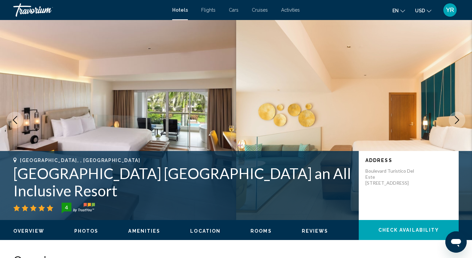
click at [457, 118] on icon "Next image" at bounding box center [457, 120] width 4 height 8
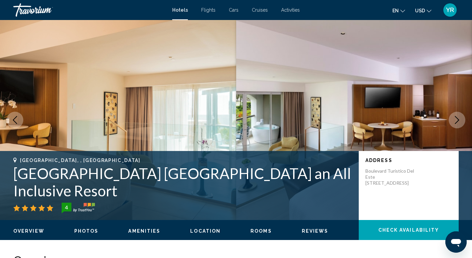
click at [457, 118] on icon "Next image" at bounding box center [457, 120] width 4 height 8
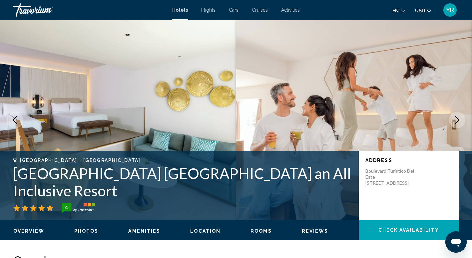
click at [457, 118] on icon "Next image" at bounding box center [457, 120] width 4 height 8
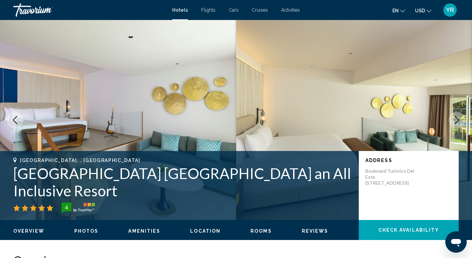
click at [457, 118] on icon "Next image" at bounding box center [457, 120] width 4 height 8
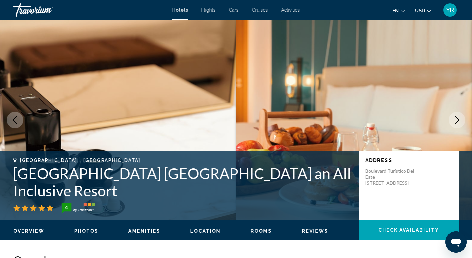
click at [457, 118] on icon "Next image" at bounding box center [457, 120] width 4 height 8
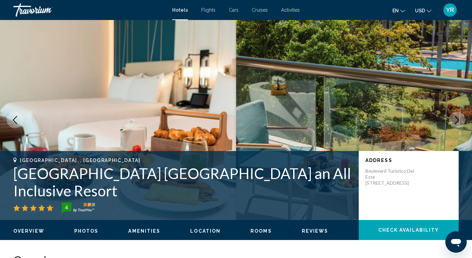
click at [457, 118] on icon "Next image" at bounding box center [457, 120] width 4 height 8
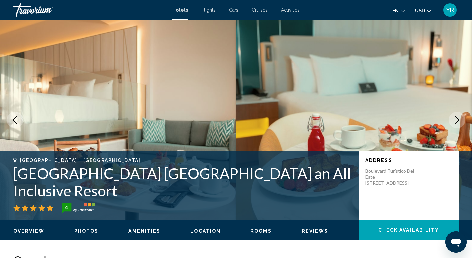
click at [457, 118] on icon "Next image" at bounding box center [457, 120] width 4 height 8
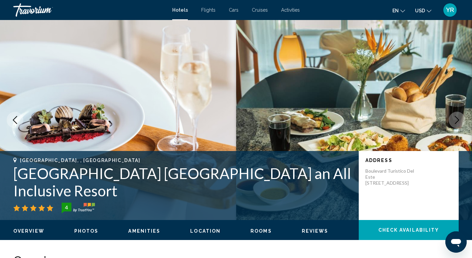
click at [457, 118] on icon "Next image" at bounding box center [457, 120] width 4 height 8
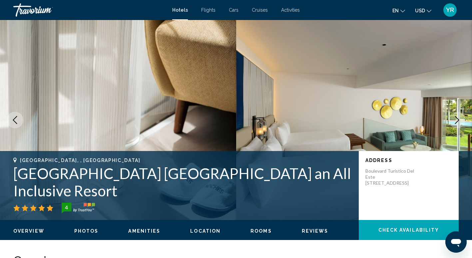
click at [457, 118] on icon "Next image" at bounding box center [457, 120] width 4 height 8
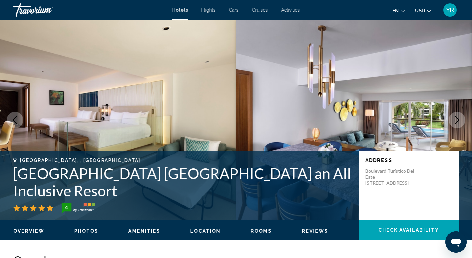
click at [457, 118] on icon "Next image" at bounding box center [457, 120] width 4 height 8
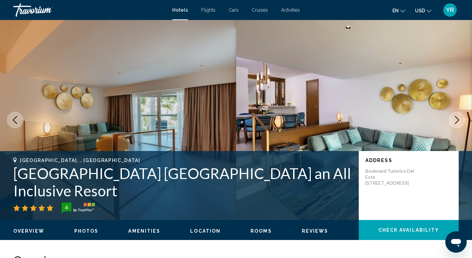
click at [457, 118] on icon "Next image" at bounding box center [457, 120] width 4 height 8
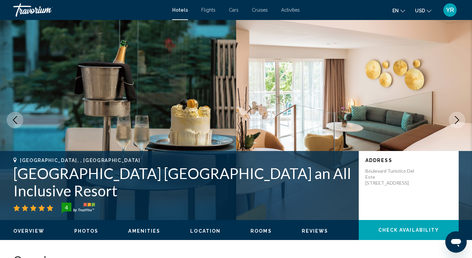
click at [457, 118] on icon "Next image" at bounding box center [457, 120] width 4 height 8
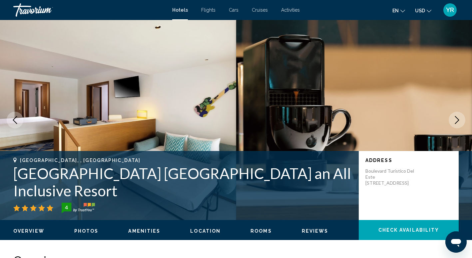
click at [457, 118] on icon "Next image" at bounding box center [457, 120] width 4 height 8
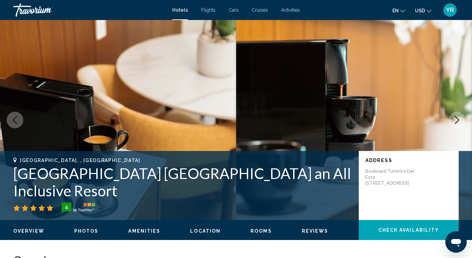
click at [457, 118] on icon "Next image" at bounding box center [457, 120] width 4 height 8
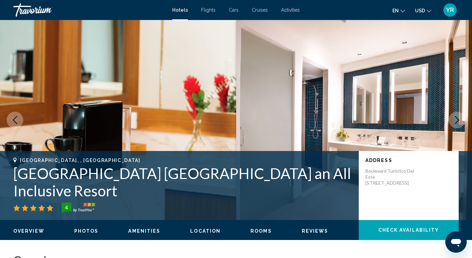
click at [457, 118] on icon "Next image" at bounding box center [457, 120] width 4 height 8
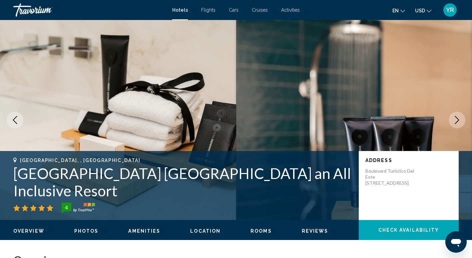
click at [457, 118] on icon "Next image" at bounding box center [457, 120] width 4 height 8
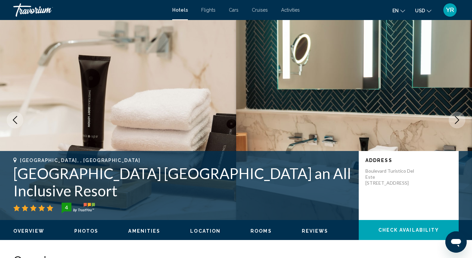
click at [457, 118] on icon "Next image" at bounding box center [457, 120] width 4 height 8
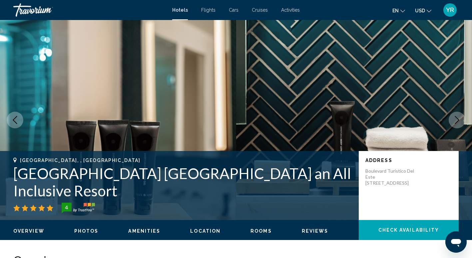
click at [457, 118] on icon "Next image" at bounding box center [457, 120] width 4 height 8
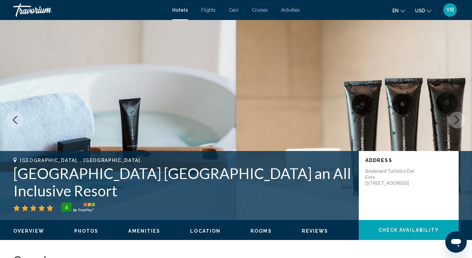
click at [457, 118] on icon "Next image" at bounding box center [457, 120] width 4 height 8
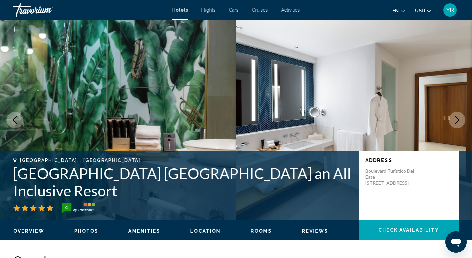
click at [457, 118] on icon "Next image" at bounding box center [457, 120] width 4 height 8
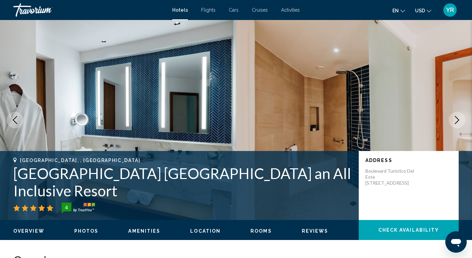
click at [457, 118] on icon "Next image" at bounding box center [457, 120] width 4 height 8
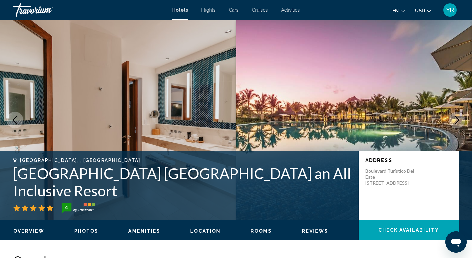
click at [457, 118] on icon "Next image" at bounding box center [457, 120] width 4 height 8
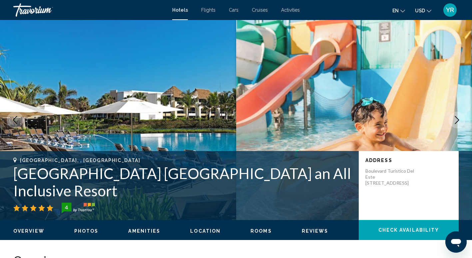
click at [457, 118] on icon "Next image" at bounding box center [457, 120] width 4 height 8
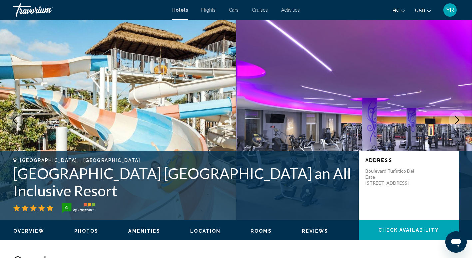
click at [457, 118] on icon "Next image" at bounding box center [457, 120] width 4 height 8
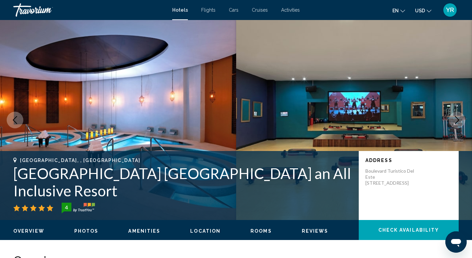
click at [457, 118] on icon "Next image" at bounding box center [457, 120] width 4 height 8
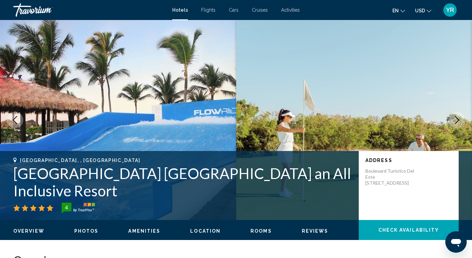
click at [457, 118] on icon "Next image" at bounding box center [457, 120] width 4 height 8
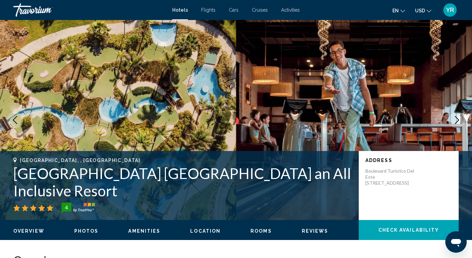
click at [457, 118] on icon "Next image" at bounding box center [457, 120] width 4 height 8
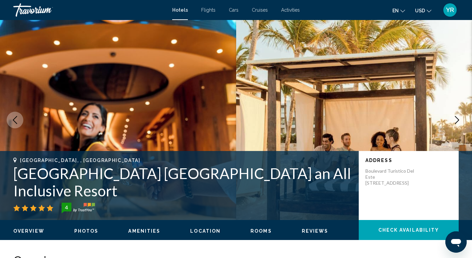
click at [457, 118] on icon "Next image" at bounding box center [457, 120] width 4 height 8
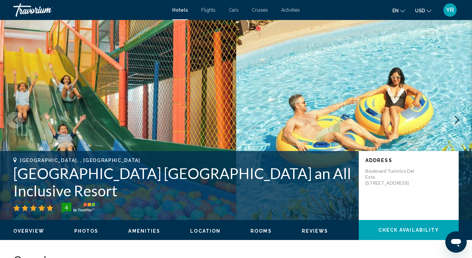
click at [457, 118] on icon "Next image" at bounding box center [457, 120] width 4 height 8
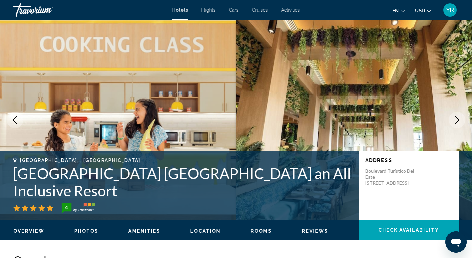
click at [457, 118] on icon "Next image" at bounding box center [457, 120] width 4 height 8
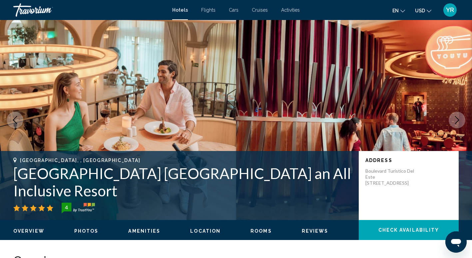
click at [457, 118] on icon "Next image" at bounding box center [457, 120] width 4 height 8
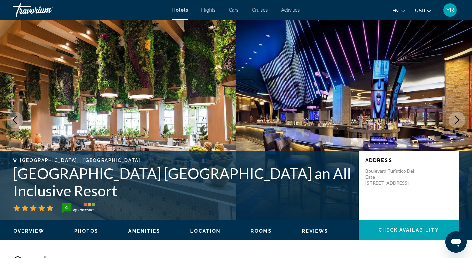
click at [457, 118] on icon "Next image" at bounding box center [457, 120] width 4 height 8
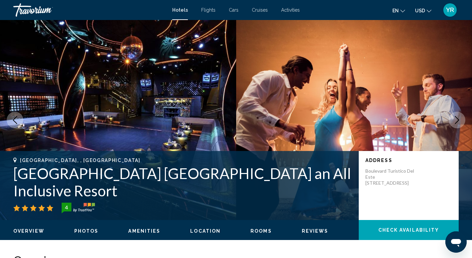
click at [457, 118] on icon "Next image" at bounding box center [457, 120] width 4 height 8
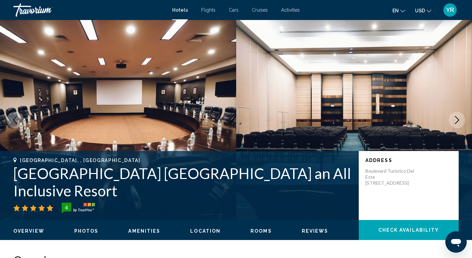
click at [457, 118] on icon "Next image" at bounding box center [457, 120] width 4 height 8
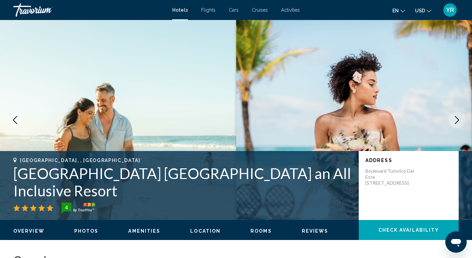
click at [457, 118] on icon "Next image" at bounding box center [457, 120] width 4 height 8
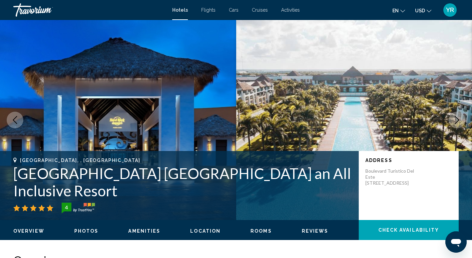
click at [457, 118] on icon "Next image" at bounding box center [457, 120] width 4 height 8
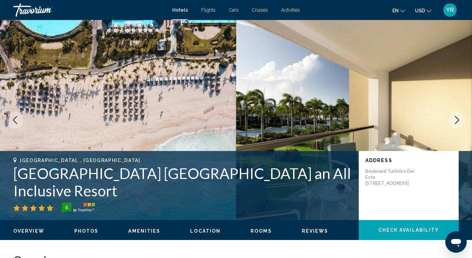
click at [457, 118] on icon "Next image" at bounding box center [457, 120] width 4 height 8
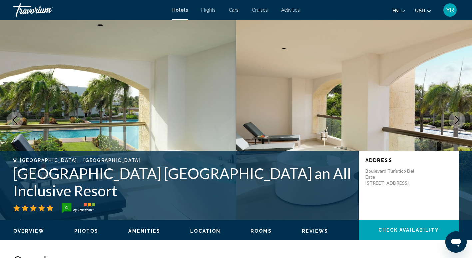
click at [457, 118] on icon "Next image" at bounding box center [457, 120] width 4 height 8
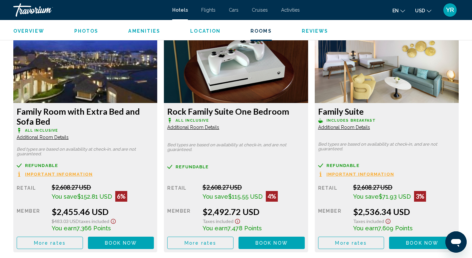
scroll to position [919, 0]
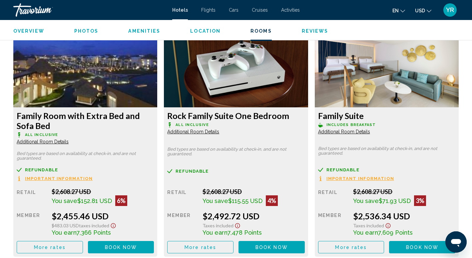
click at [69, 139] on span "Additional Room Details" at bounding box center [43, 141] width 52 height 5
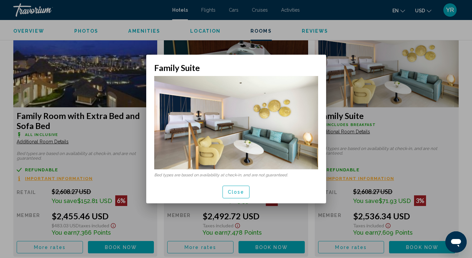
scroll to position [0, 0]
click at [347, 129] on div at bounding box center [236, 129] width 472 height 258
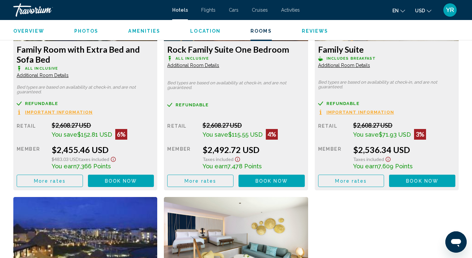
scroll to position [985, 0]
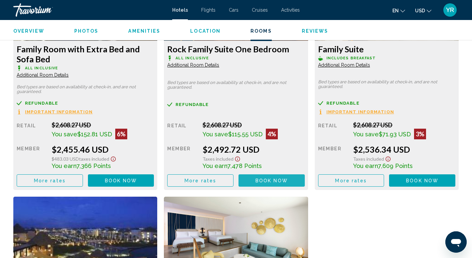
click at [269, 177] on button "Book now No longer available" at bounding box center [271, 180] width 66 height 12
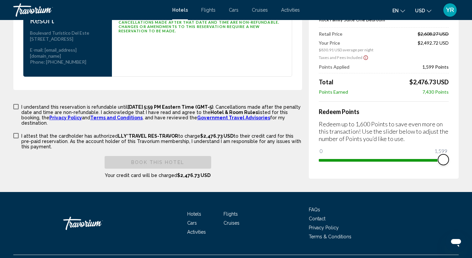
scroll to position [982, 0]
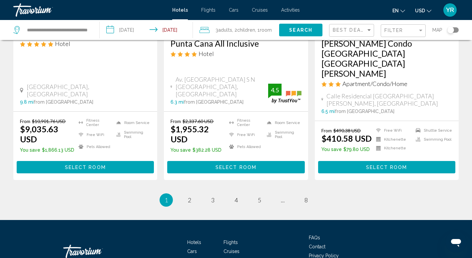
scroll to position [925, 0]
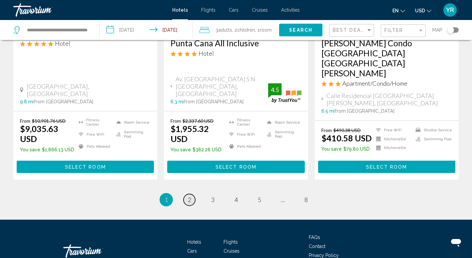
click at [191, 194] on link "page 2" at bounding box center [189, 200] width 12 height 12
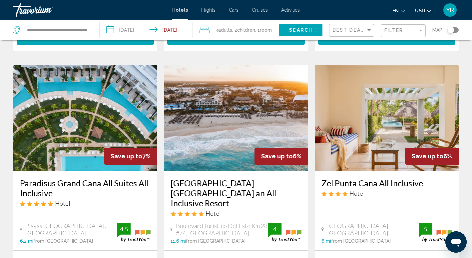
scroll to position [791, 0]
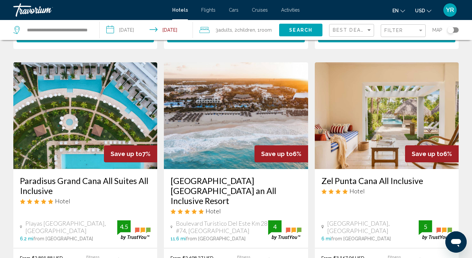
click at [243, 124] on img "Main content" at bounding box center [236, 115] width 144 height 107
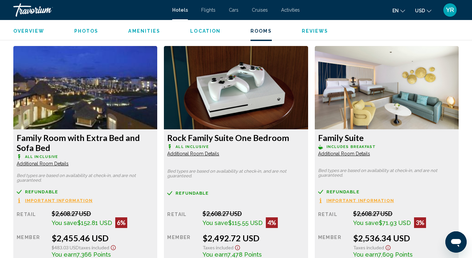
scroll to position [898, 0]
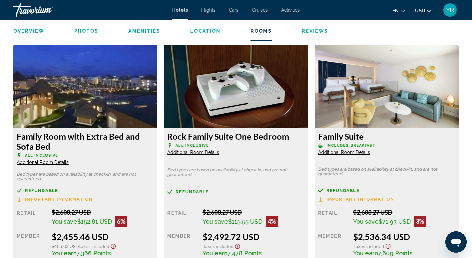
click at [157, 94] on img "Main content" at bounding box center [85, 86] width 144 height 83
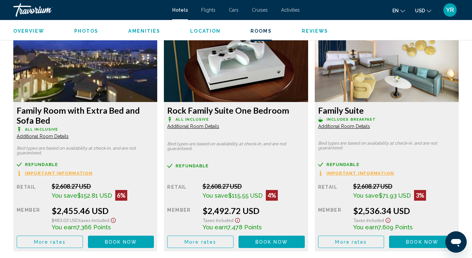
scroll to position [922, 0]
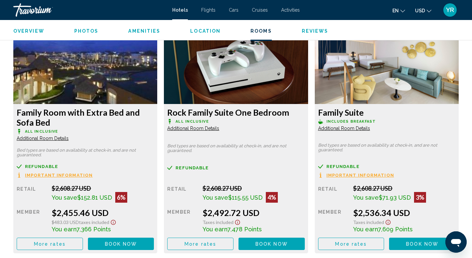
click at [137, 242] on span "Book now" at bounding box center [121, 243] width 32 height 5
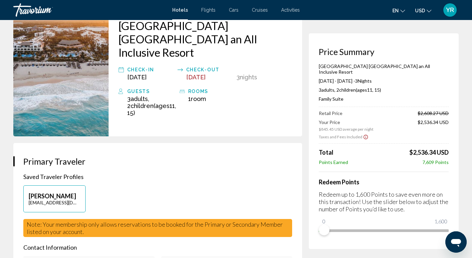
scroll to position [63, 0]
